Goal: Task Accomplishment & Management: Use online tool/utility

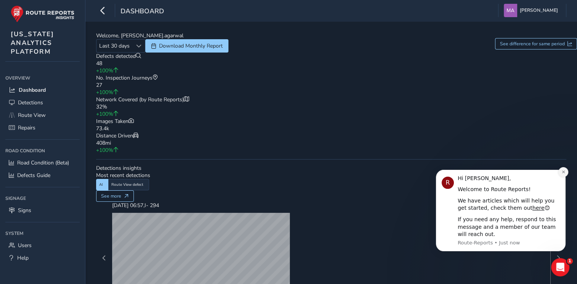
click at [562, 171] on icon "Dismiss notification" at bounding box center [563, 172] width 4 height 4
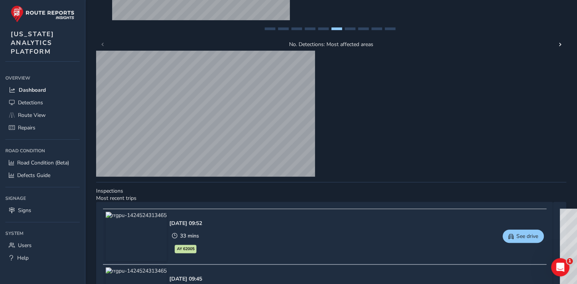
scroll to position [305, 0]
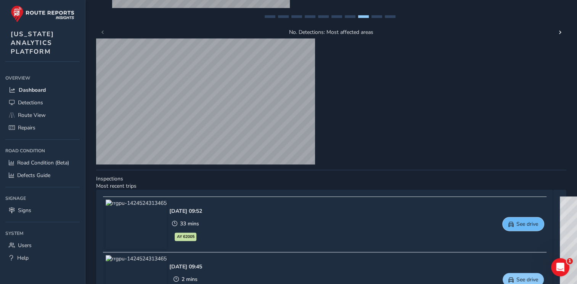
click at [502, 218] on button "See drive" at bounding box center [522, 224] width 41 height 13
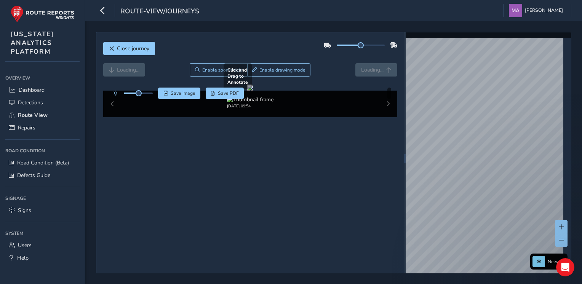
drag, startPoint x: 284, startPoint y: 161, endPoint x: 222, endPoint y: 158, distance: 61.8
click at [247, 91] on div at bounding box center [250, 88] width 6 height 6
drag, startPoint x: 243, startPoint y: 161, endPoint x: 285, endPoint y: 152, distance: 42.5
click at [253, 91] on div at bounding box center [250, 88] width 6 height 6
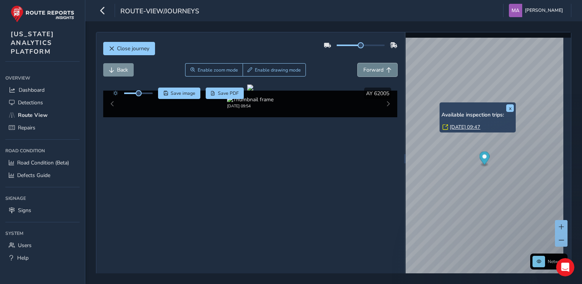
click at [378, 69] on span "Forward" at bounding box center [374, 69] width 20 height 7
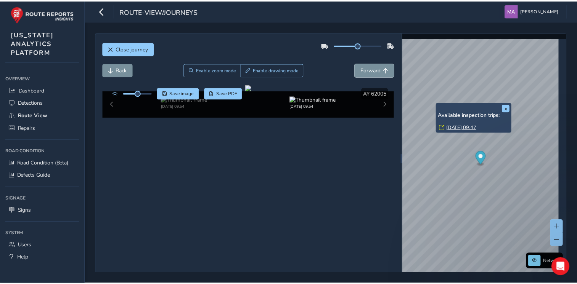
scroll to position [21, 0]
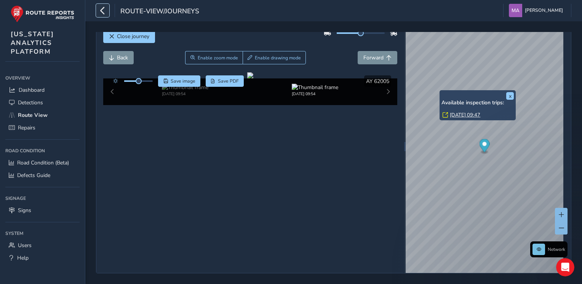
click at [104, 6] on icon "button" at bounding box center [103, 10] width 8 height 13
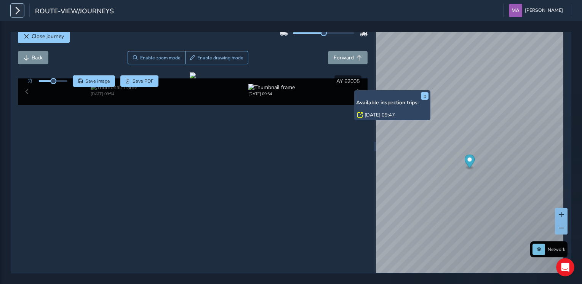
click at [20, 10] on icon "button" at bounding box center [17, 10] width 8 height 13
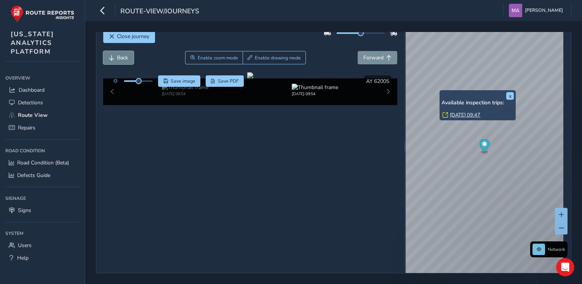
click at [108, 51] on button "Back" at bounding box center [118, 57] width 30 height 13
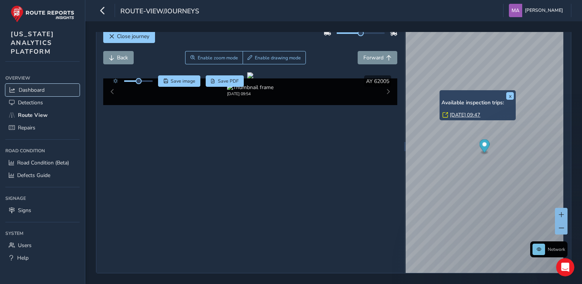
click at [30, 90] on span "Dashboard" at bounding box center [32, 89] width 26 height 7
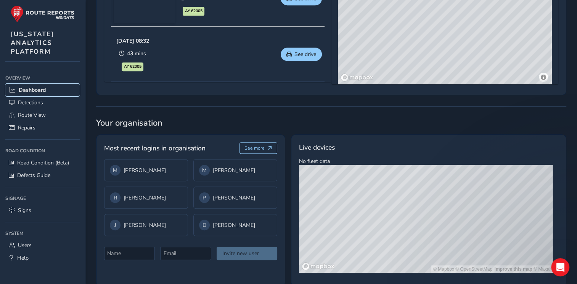
scroll to position [526, 0]
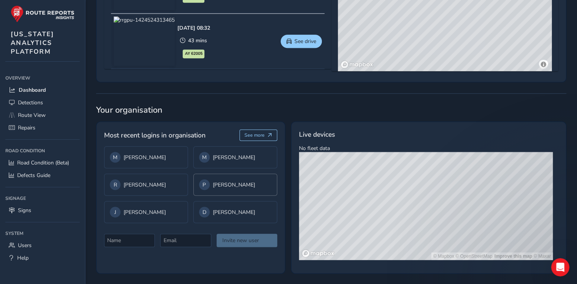
click at [222, 181] on div "P Peter Schmidt" at bounding box center [235, 184] width 72 height 11
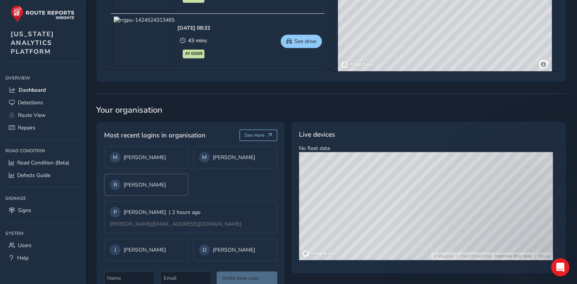
click at [169, 182] on div "R Ricardo Diaz" at bounding box center [146, 184] width 72 height 11
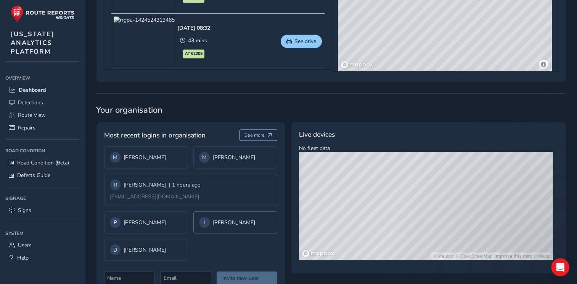
click at [253, 222] on div "J Jessica Flynn" at bounding box center [235, 222] width 72 height 11
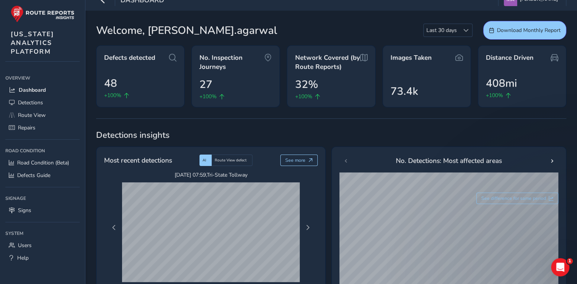
scroll to position [0, 0]
